Goal: Task Accomplishment & Management: Manage account settings

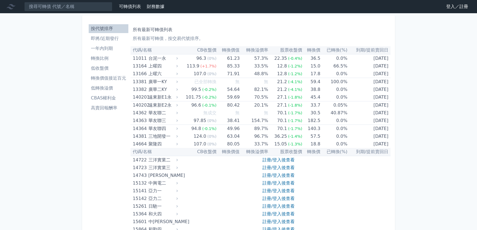
click at [451, 7] on link "登入／註冊" at bounding box center [456, 6] width 31 height 9
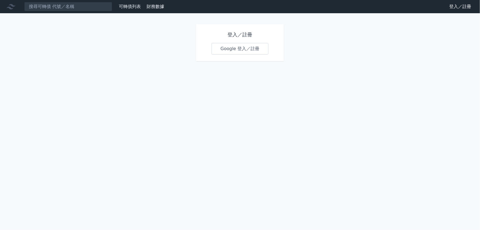
click at [243, 48] on link "Google 登入／註冊" at bounding box center [240, 49] width 57 height 12
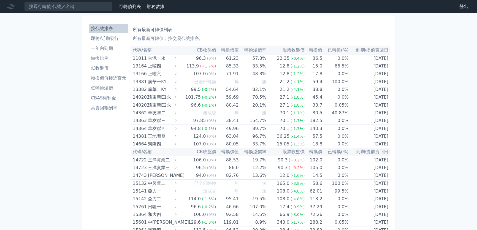
click at [110, 42] on link "即將/近期發行" at bounding box center [109, 38] width 40 height 9
